Goal: Transaction & Acquisition: Book appointment/travel/reservation

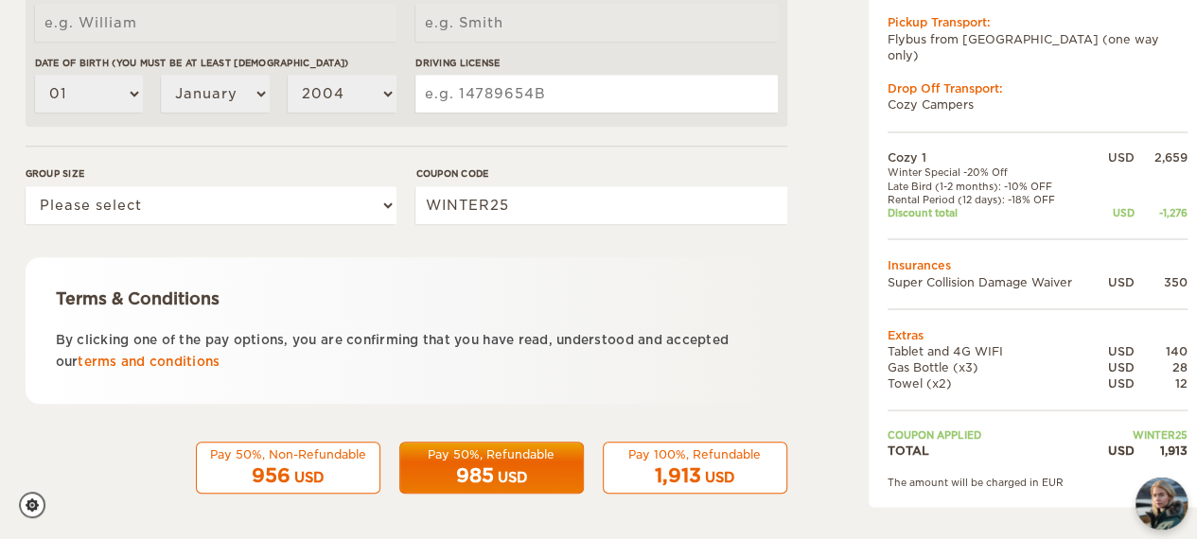
scroll to position [690, 0]
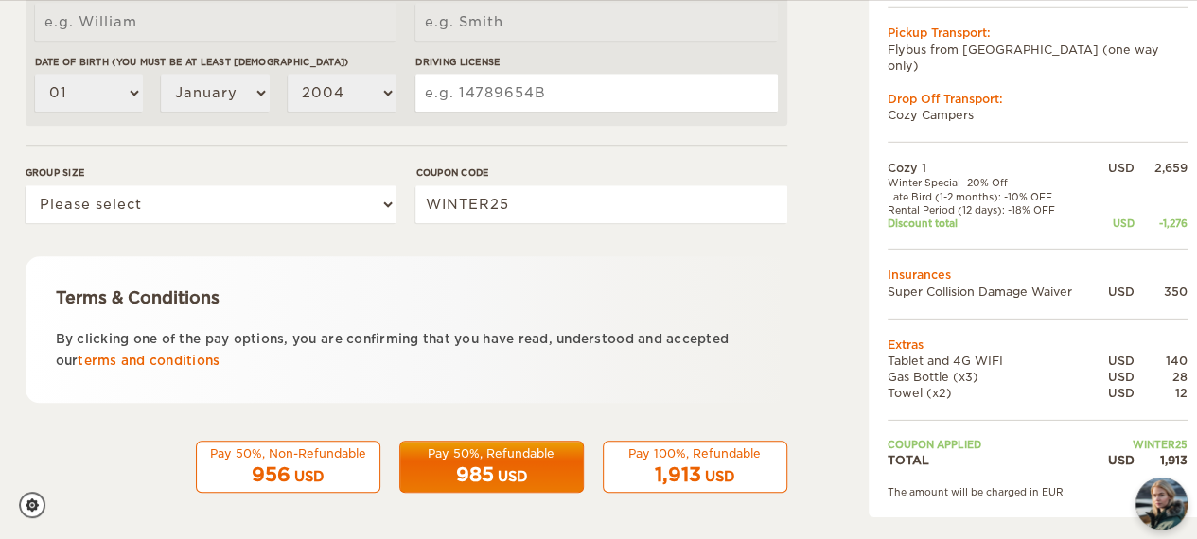
click at [211, 370] on p "By clicking one of the pay options, you are confirming that you have read, unde…" at bounding box center [406, 350] width 701 height 44
click at [207, 360] on link "terms and conditions" at bounding box center [149, 361] width 142 height 14
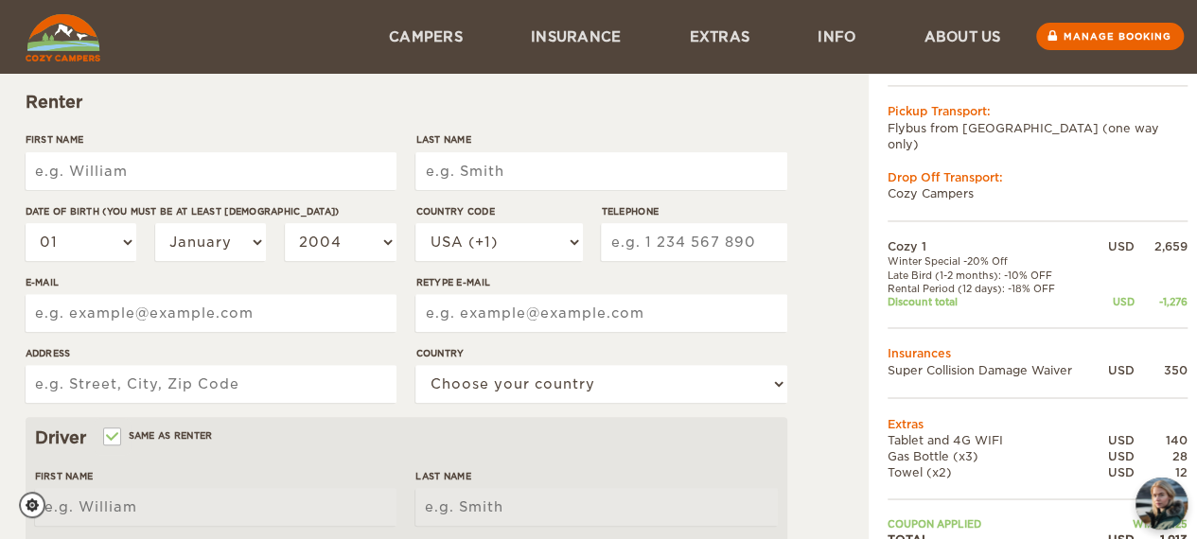
scroll to position [0, 0]
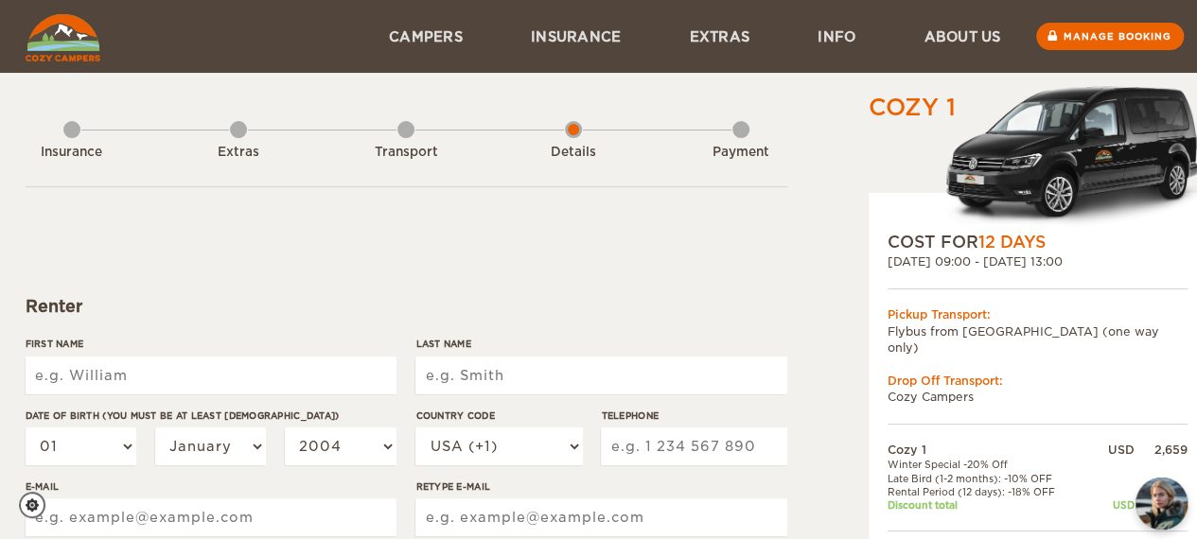
drag, startPoint x: 1103, startPoint y: 261, endPoint x: 1134, endPoint y: 264, distance: 31.4
click at [1134, 264] on div "02. Oct 2025 09:00 - 13. Oct 2025 13:00" at bounding box center [1037, 262] width 300 height 16
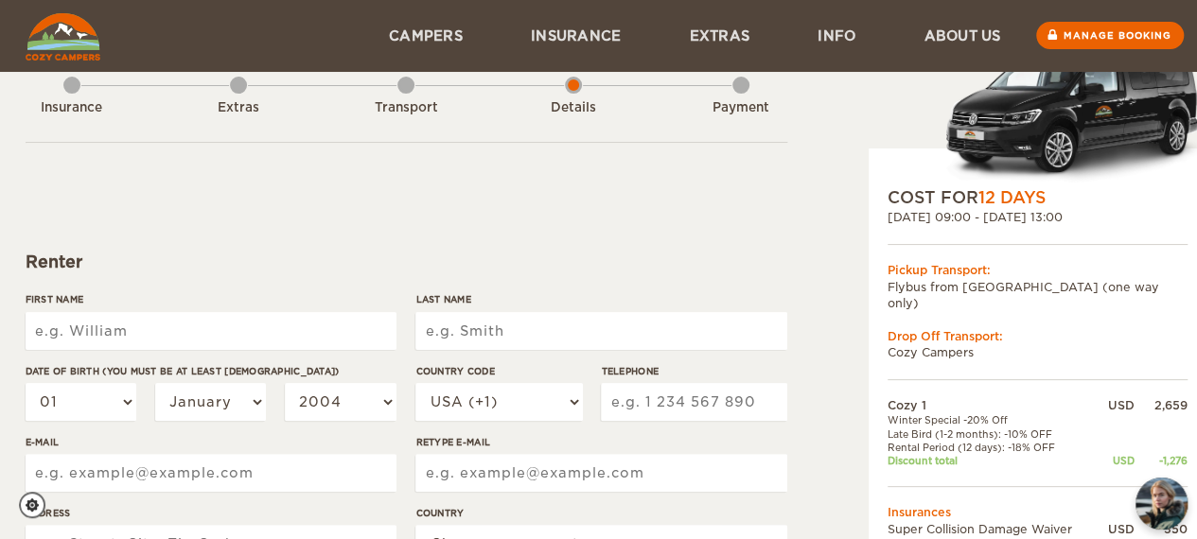
scroll to position [127, 0]
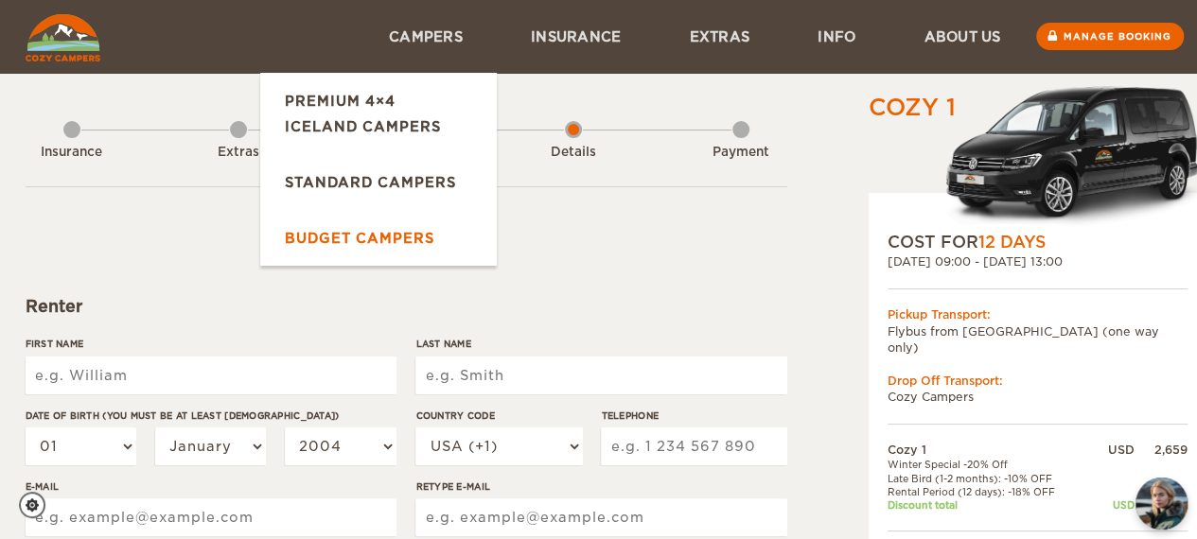
click at [387, 243] on link "Budget Campers" at bounding box center [378, 238] width 237 height 56
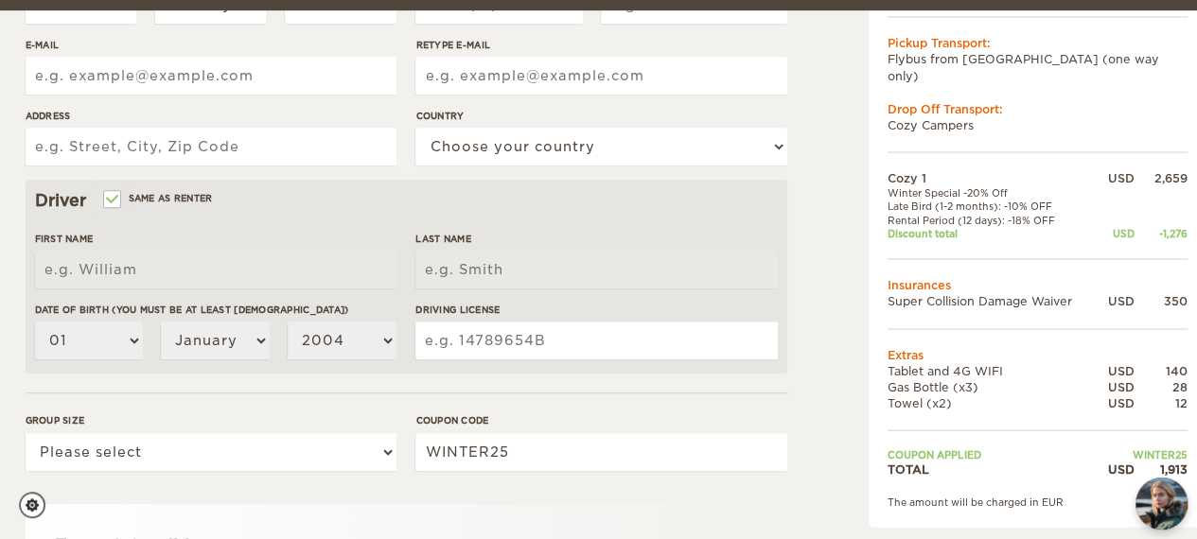
scroll to position [468, 0]
